Goal: Information Seeking & Learning: Learn about a topic

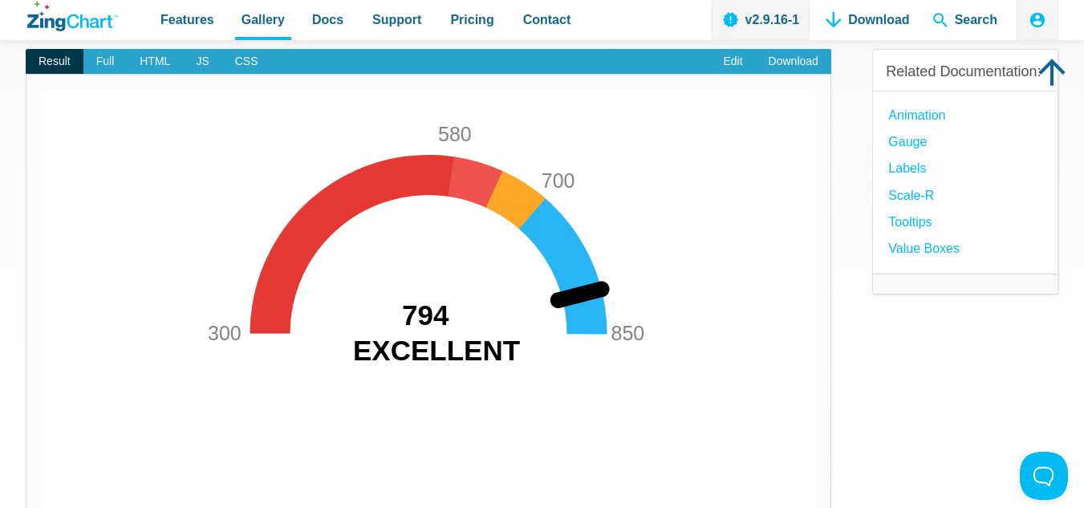
drag, startPoint x: 512, startPoint y: 218, endPoint x: 413, endPoint y: 211, distance: 99.0
click at [580, 258] on img "App Content" at bounding box center [429, 303] width 772 height 425
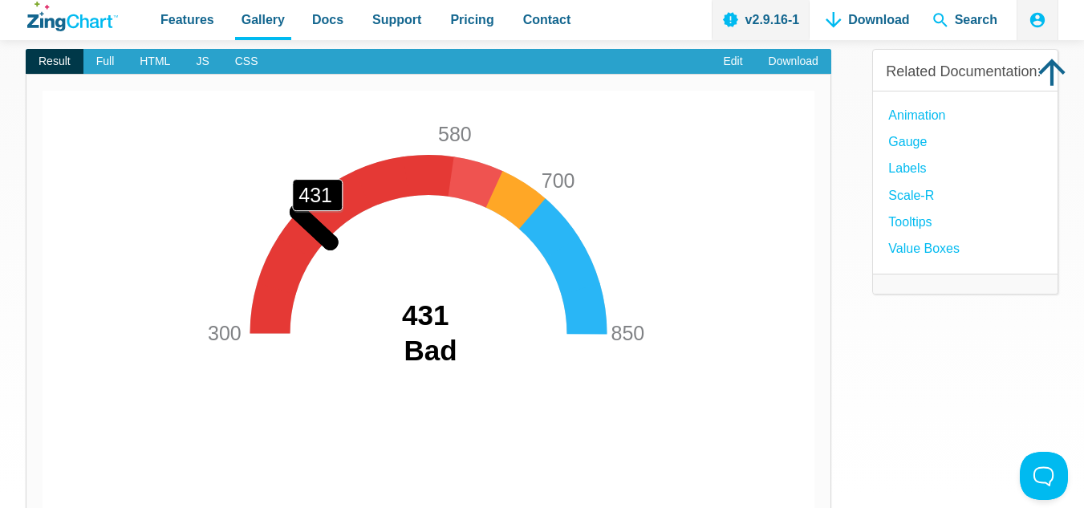
click at [43, 507] on area "App Content" at bounding box center [43, 516] width 0 height 0
click at [318, 228] on img "App Content" at bounding box center [429, 303] width 772 height 425
click at [43, 507] on area "App Content" at bounding box center [43, 516] width 0 height 0
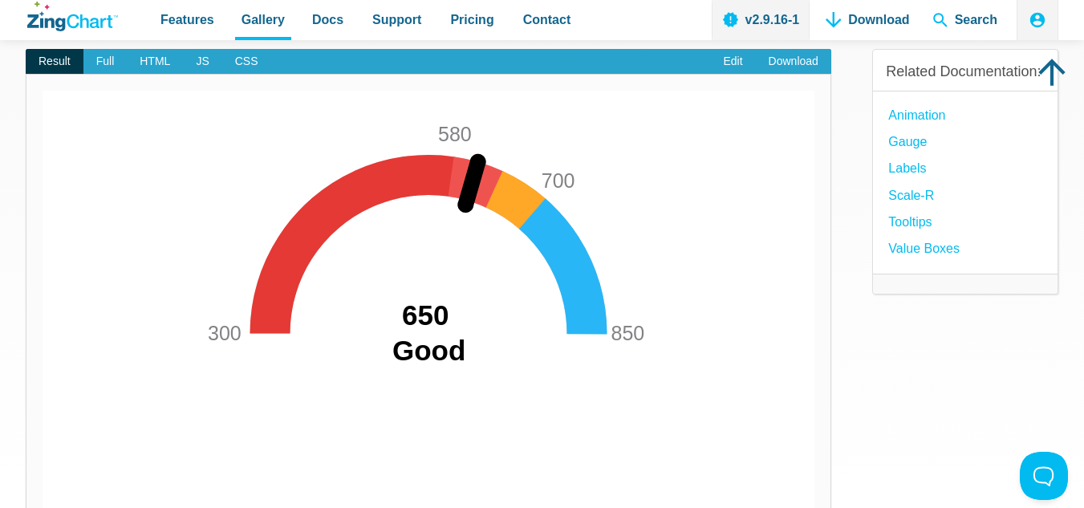
drag, startPoint x: 360, startPoint y: 186, endPoint x: 409, endPoint y: 193, distance: 48.7
drag, startPoint x: 492, startPoint y: 194, endPoint x: 376, endPoint y: 193, distance: 115.6
click at [376, 193] on div "300 580 700 850 650 Good" at bounding box center [429, 303] width 772 height 425
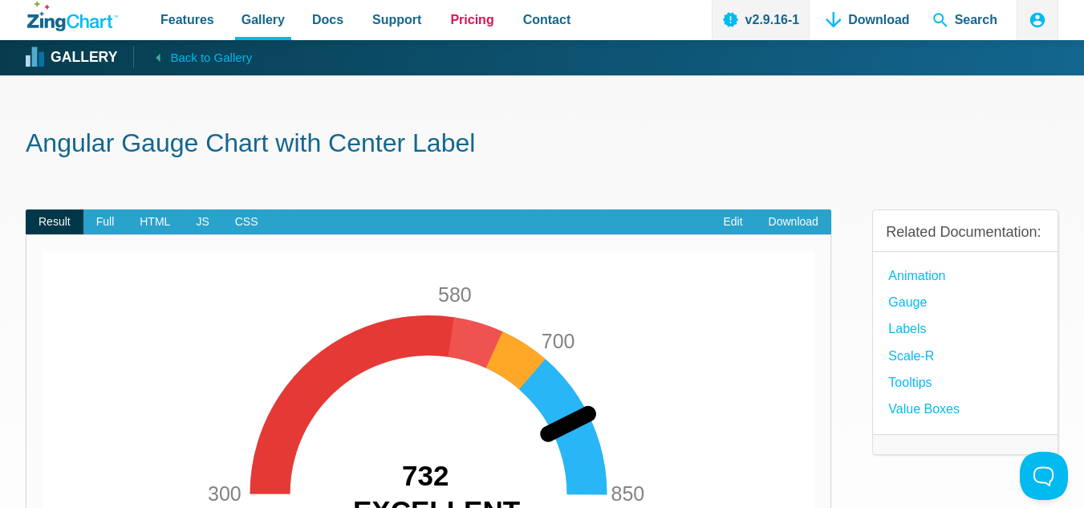
click at [459, 14] on span "Pricing" at bounding box center [471, 20] width 43 height 22
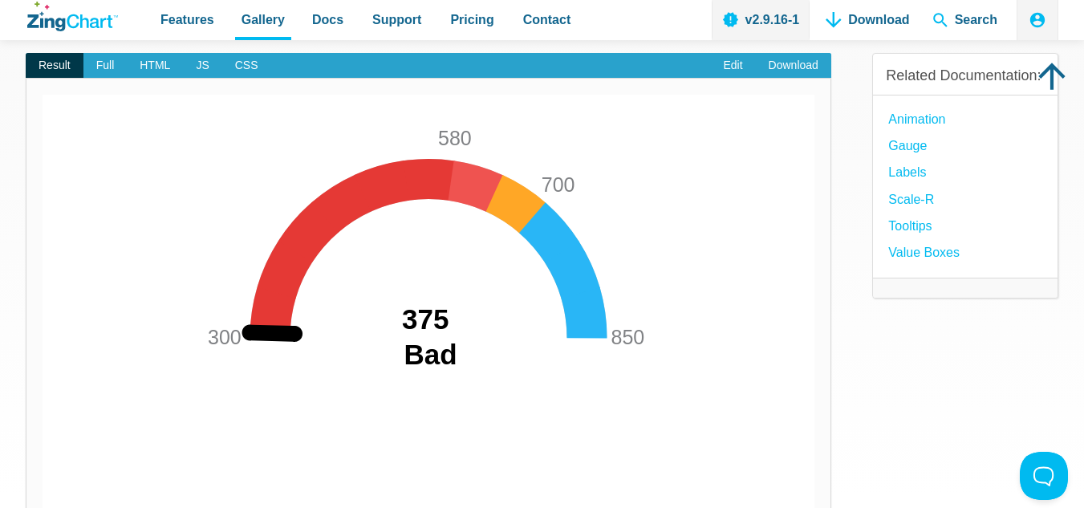
scroll to position [161, 0]
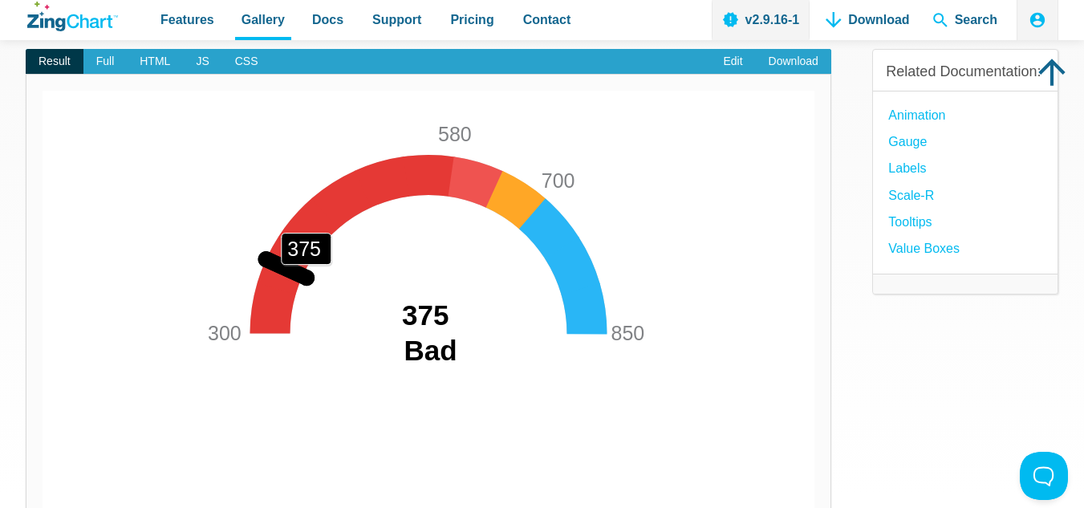
click at [43, 507] on area "App Content" at bounding box center [43, 516] width 0 height 0
drag, startPoint x: 301, startPoint y: 279, endPoint x: 356, endPoint y: 259, distance: 58.6
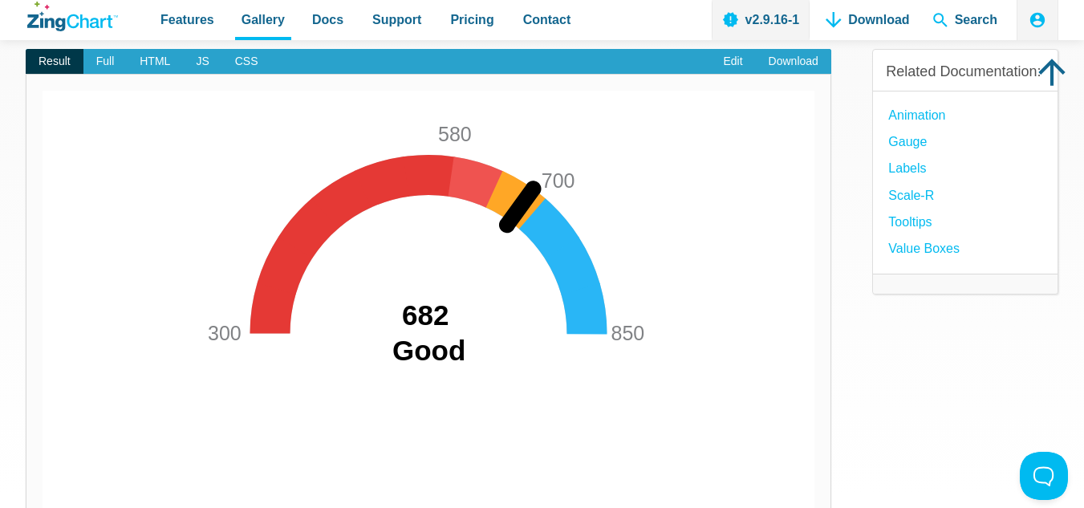
drag, startPoint x: 408, startPoint y: 190, endPoint x: 516, endPoint y: 189, distance: 108.4
drag, startPoint x: 520, startPoint y: 201, endPoint x: 572, endPoint y: 223, distance: 56.5
click at [571, 223] on div "300 580 700 850 682 Good 682" at bounding box center [429, 303] width 772 height 425
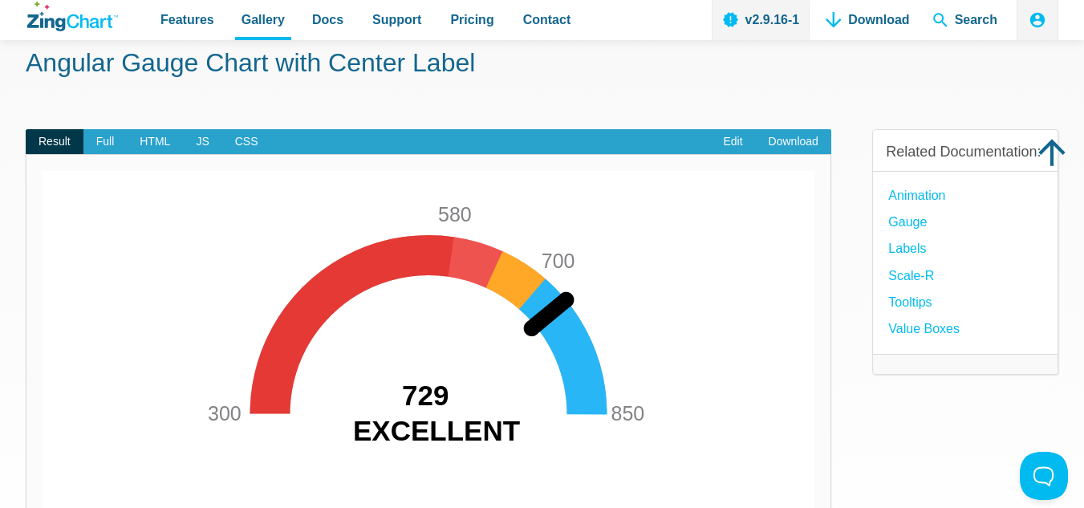
scroll to position [0, 0]
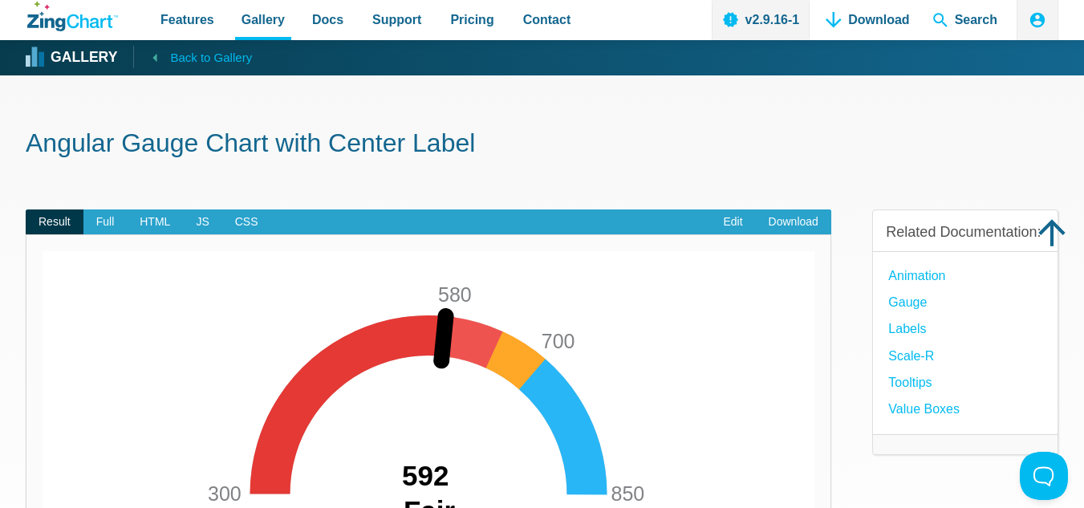
click at [177, 52] on span "Back to Gallery" at bounding box center [211, 57] width 82 height 21
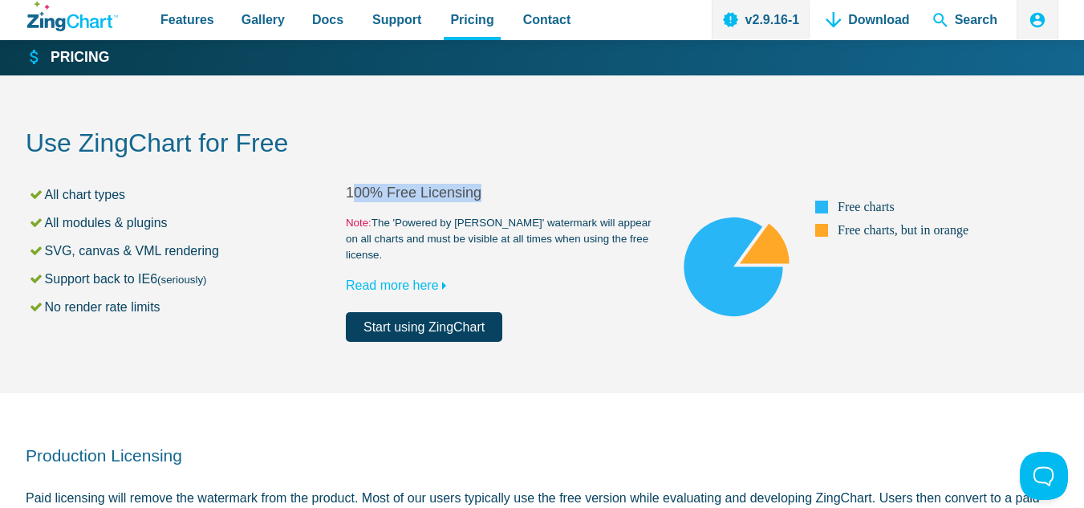
drag, startPoint x: 353, startPoint y: 193, endPoint x: 533, endPoint y: 182, distance: 180.1
click at [508, 179] on div "Use ZingChart for Free All chart types All modules & plugins SVG, canvas & VML …" at bounding box center [542, 234] width 1033 height 318
click at [530, 136] on h2 "Use ZingChart for Free" at bounding box center [542, 145] width 1033 height 36
click at [173, 17] on span "Features" at bounding box center [188, 20] width 54 height 22
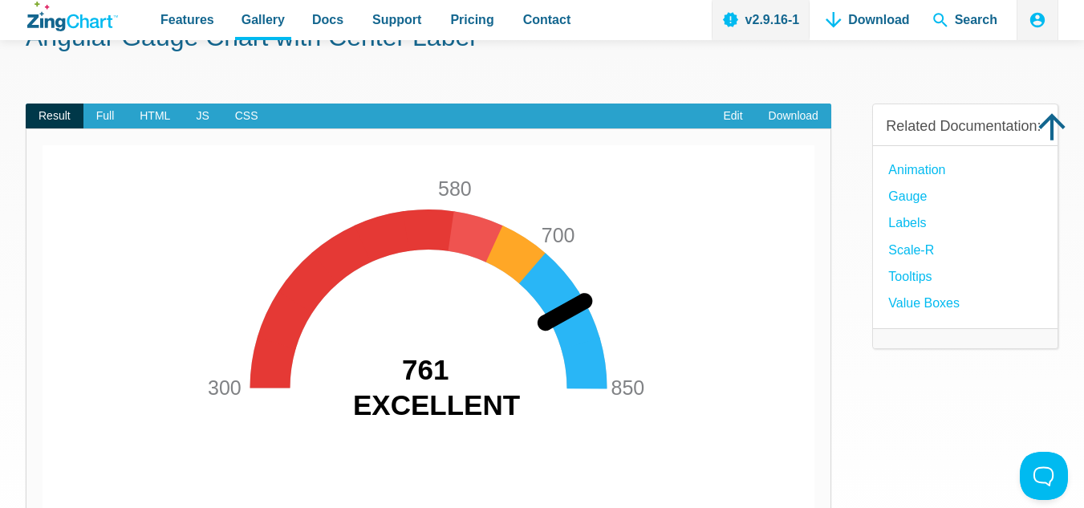
scroll to position [80, 0]
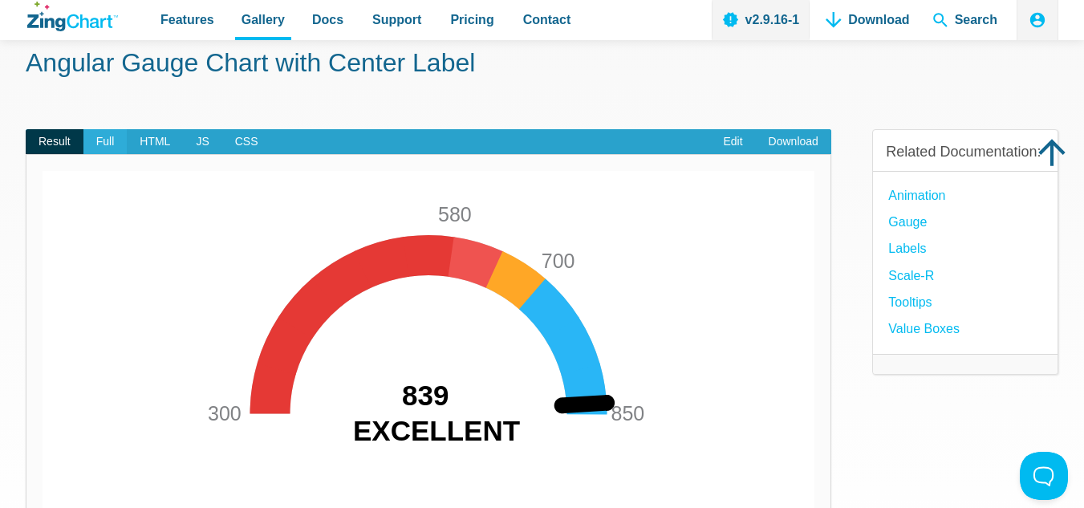
click at [98, 142] on span "Full" at bounding box center [105, 142] width 44 height 26
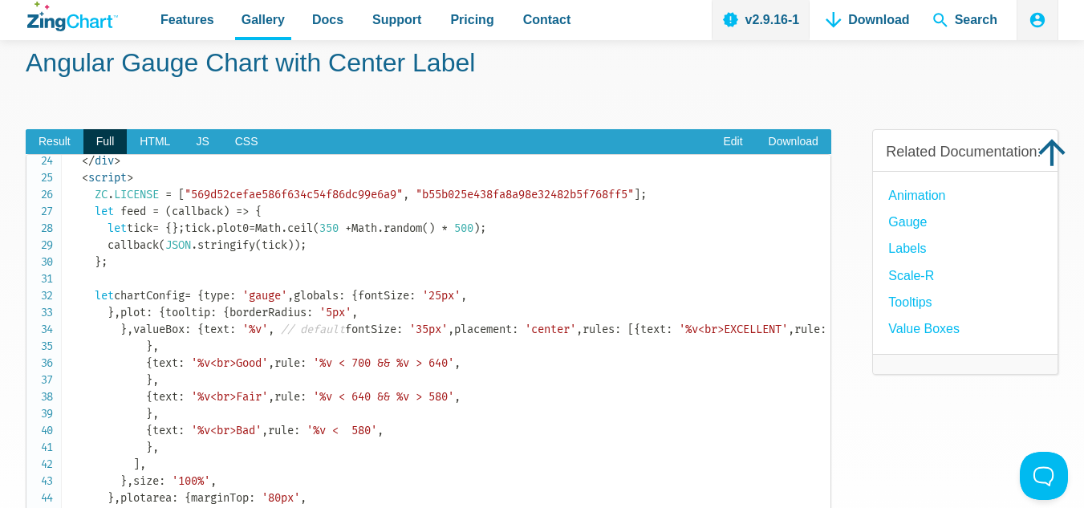
scroll to position [401, 0]
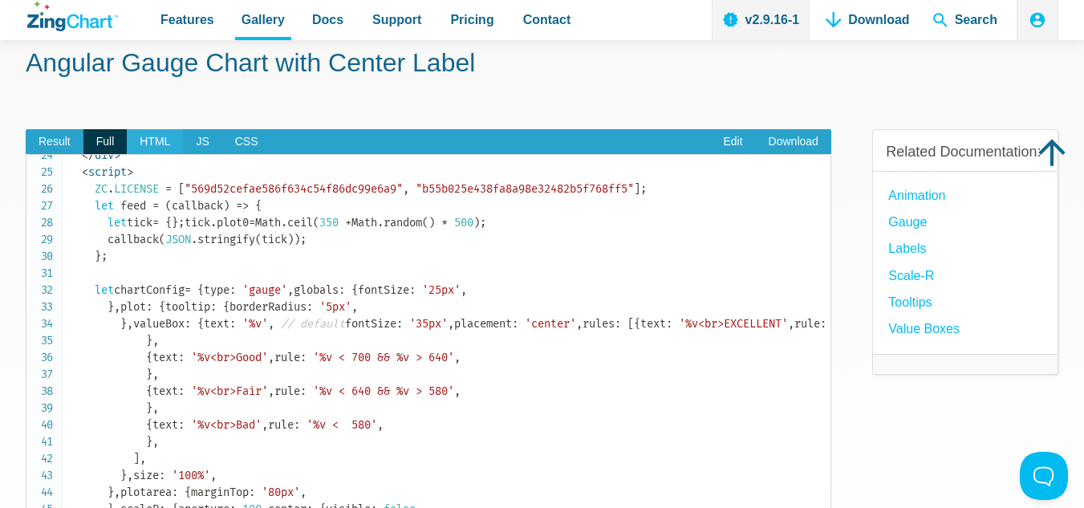
click at [164, 140] on span "HTML" at bounding box center [155, 142] width 56 height 26
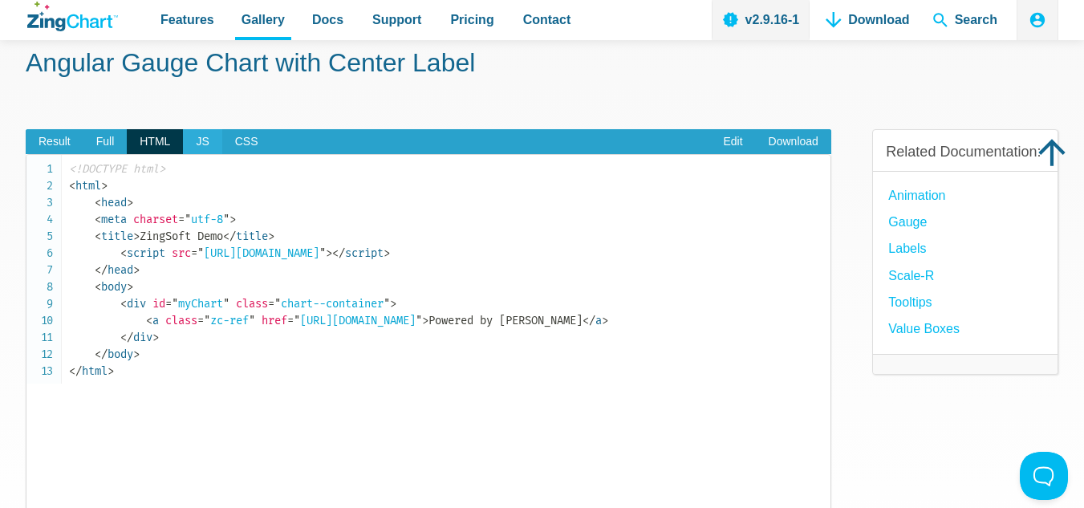
click at [197, 142] on span "JS" at bounding box center [202, 142] width 39 height 26
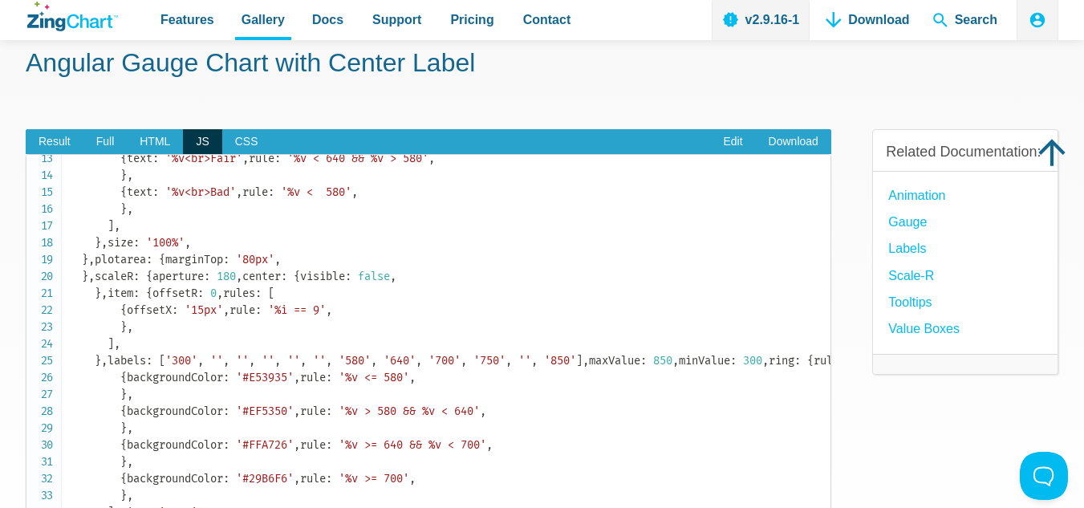
scroll to position [241, 0]
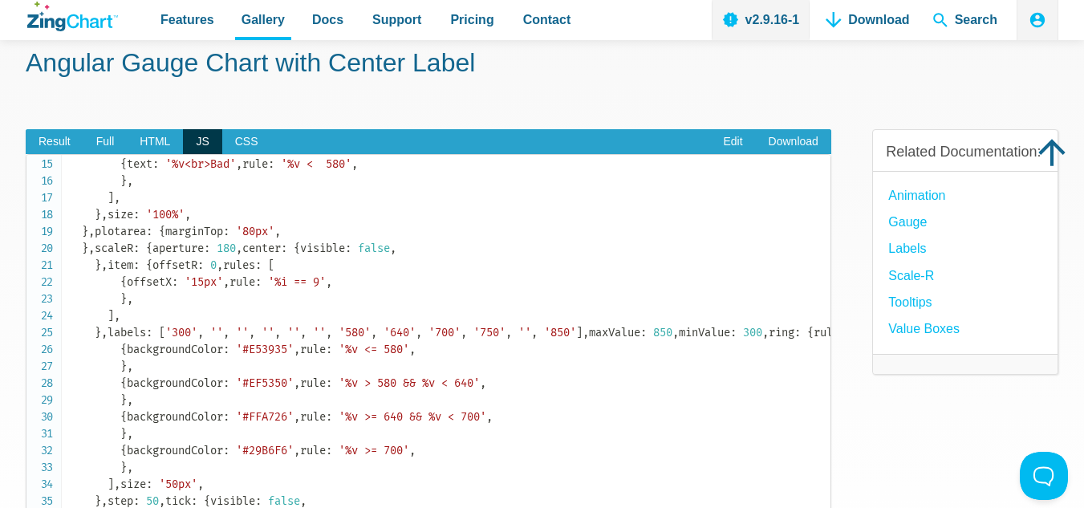
click at [319, 70] on span "'%v >= 700'" at bounding box center [354, 63] width 71 height 14
click at [730, 131] on link "Edit" at bounding box center [732, 142] width 45 height 26
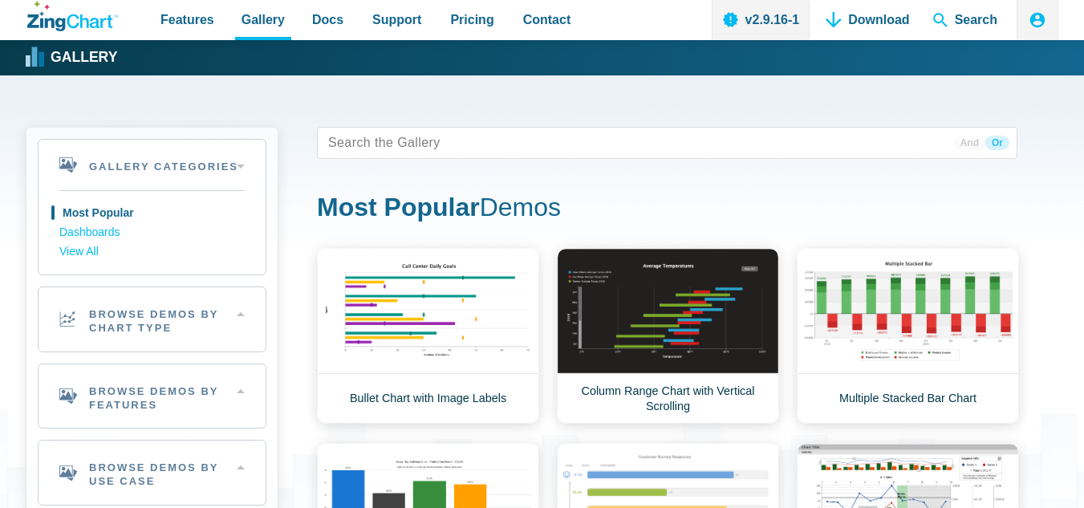
click at [60, 62] on strong "Gallery" at bounding box center [84, 58] width 67 height 14
click at [450, 19] on span "Pricing" at bounding box center [471, 20] width 43 height 22
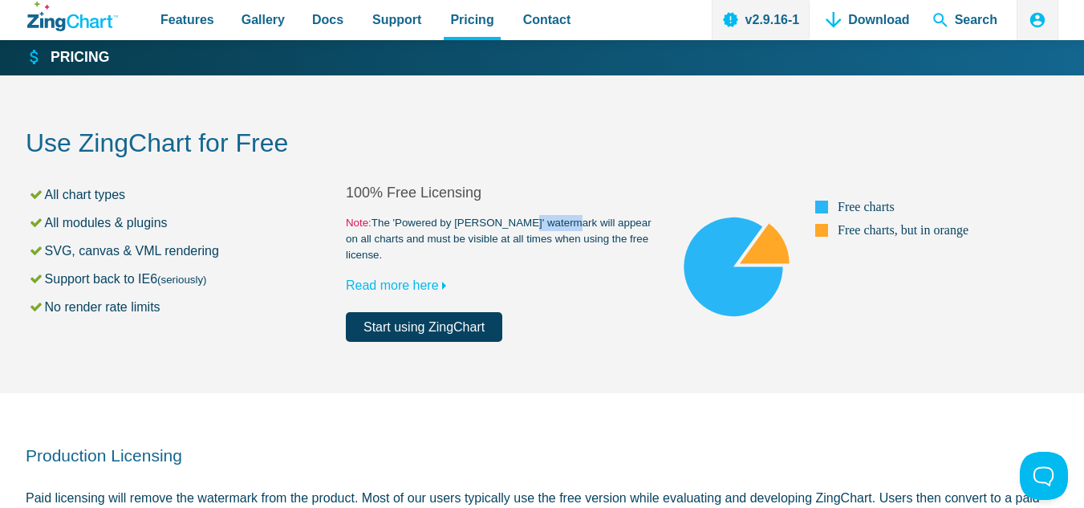
drag, startPoint x: 510, startPoint y: 222, endPoint x: 558, endPoint y: 225, distance: 48.2
click at [558, 225] on small "Note: The 'Powered by ZingChart' watermark will appear on all charts and must b…" at bounding box center [506, 239] width 320 height 48
click at [400, 279] on link "Read more here" at bounding box center [400, 286] width 108 height 14
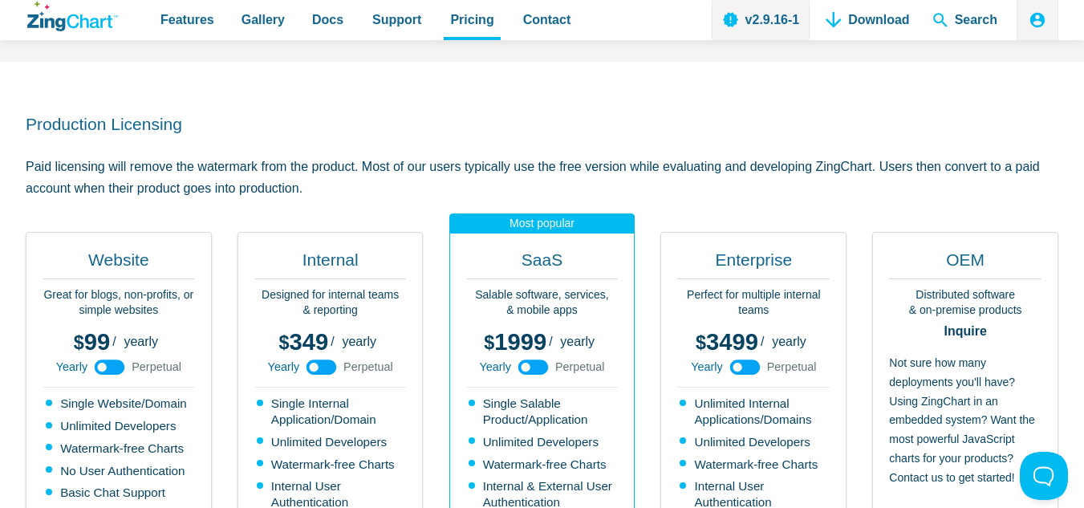
scroll to position [241, 0]
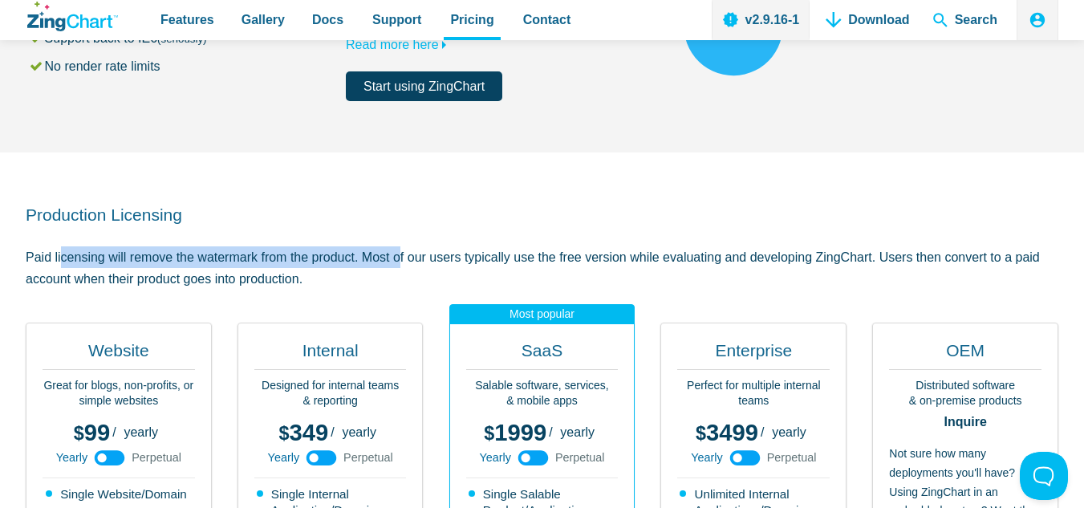
drag, startPoint x: 24, startPoint y: 242, endPoint x: 361, endPoint y: 243, distance: 337.1
click at [361, 246] on p "Paid licensing will remove the watermark from the product. Most of our users ty…" at bounding box center [542, 267] width 1033 height 43
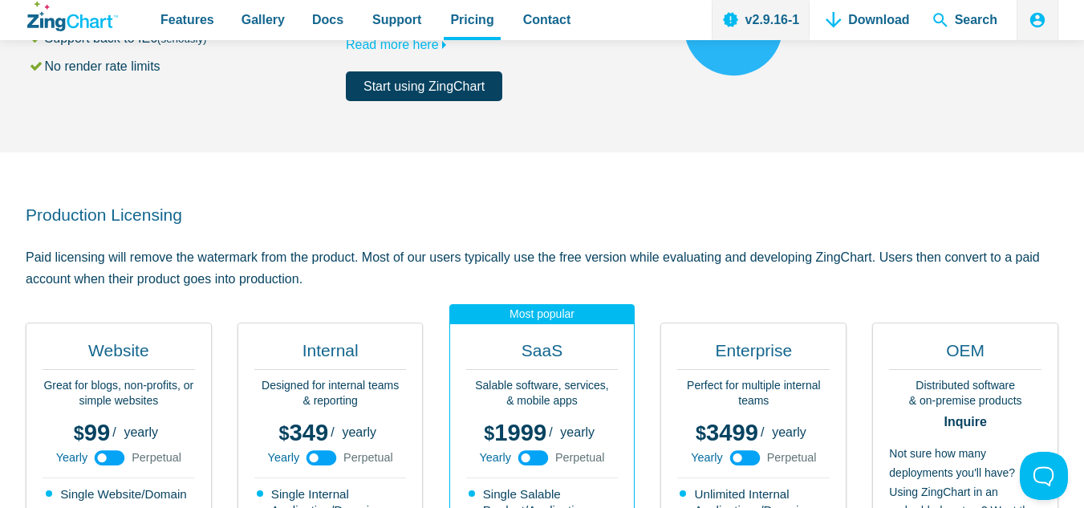
scroll to position [0, 0]
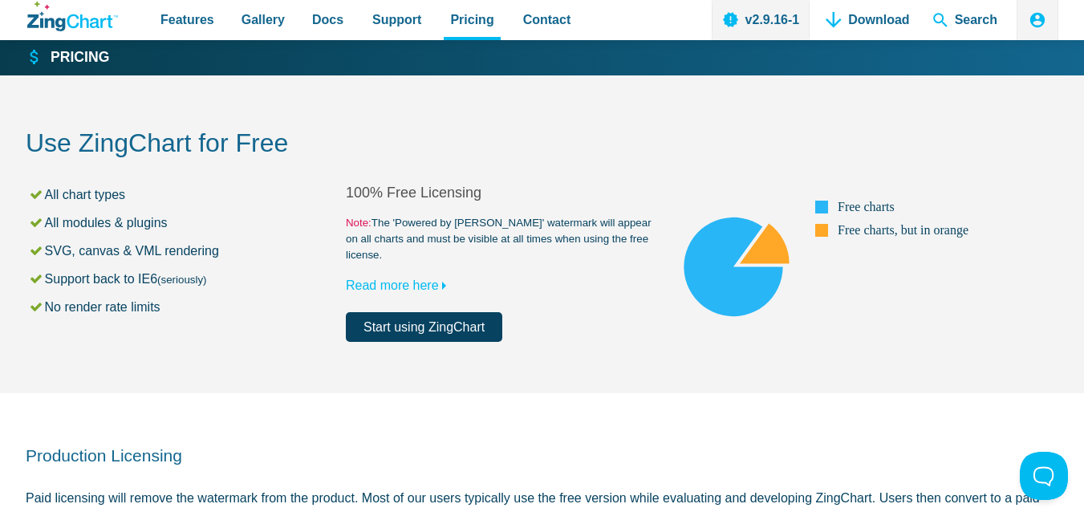
drag, startPoint x: 51, startPoint y: 195, endPoint x: 191, endPoint y: 184, distance: 140.9
click at [229, 251] on ul "All chart types All modules & plugins SVG, canvas & VML rendering Support back …" at bounding box center [186, 251] width 320 height 135
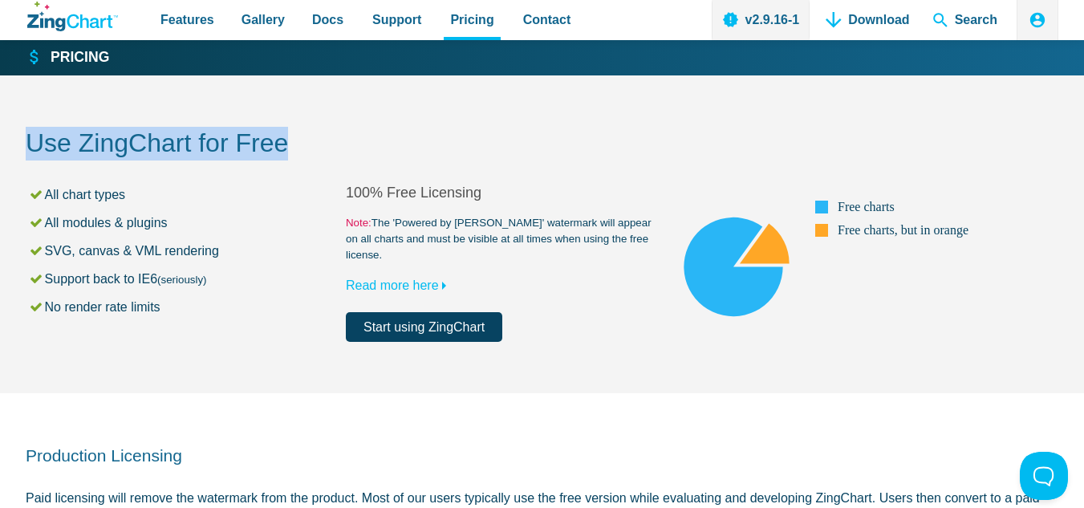
drag, startPoint x: 16, startPoint y: 140, endPoint x: 309, endPoint y: 145, distance: 293.0
click at [309, 145] on section "Use ZingChart for Free All chart types All modules & plugins SVG, canvas & VML …" at bounding box center [542, 234] width 1084 height 318
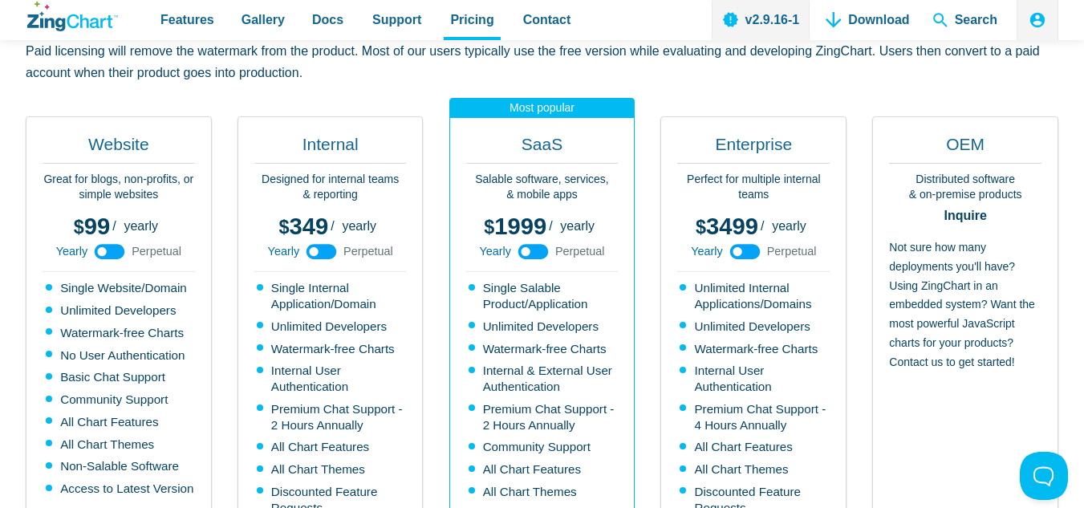
scroll to position [482, 0]
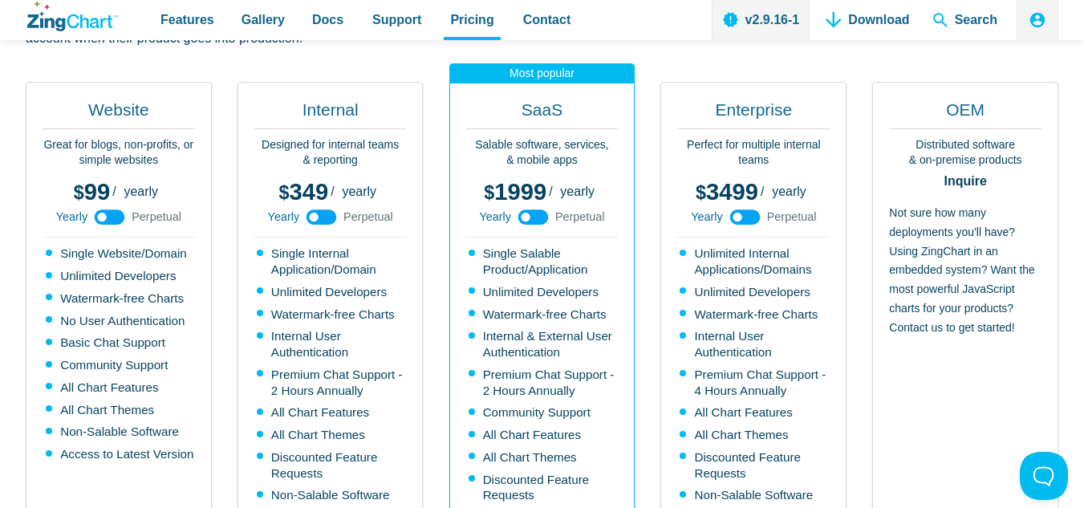
click at [438, 279] on div "Website Great for blogs, non-profits, or simple websites 99 299 / yearly perpet…" at bounding box center [542, 361] width 1033 height 558
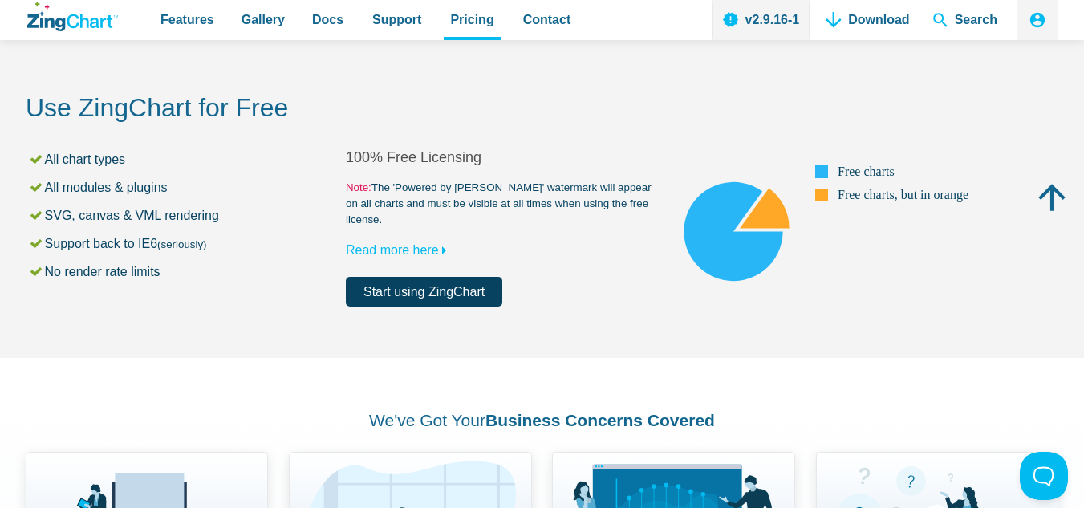
scroll to position [0, 0]
